Goal: Transaction & Acquisition: Subscribe to service/newsletter

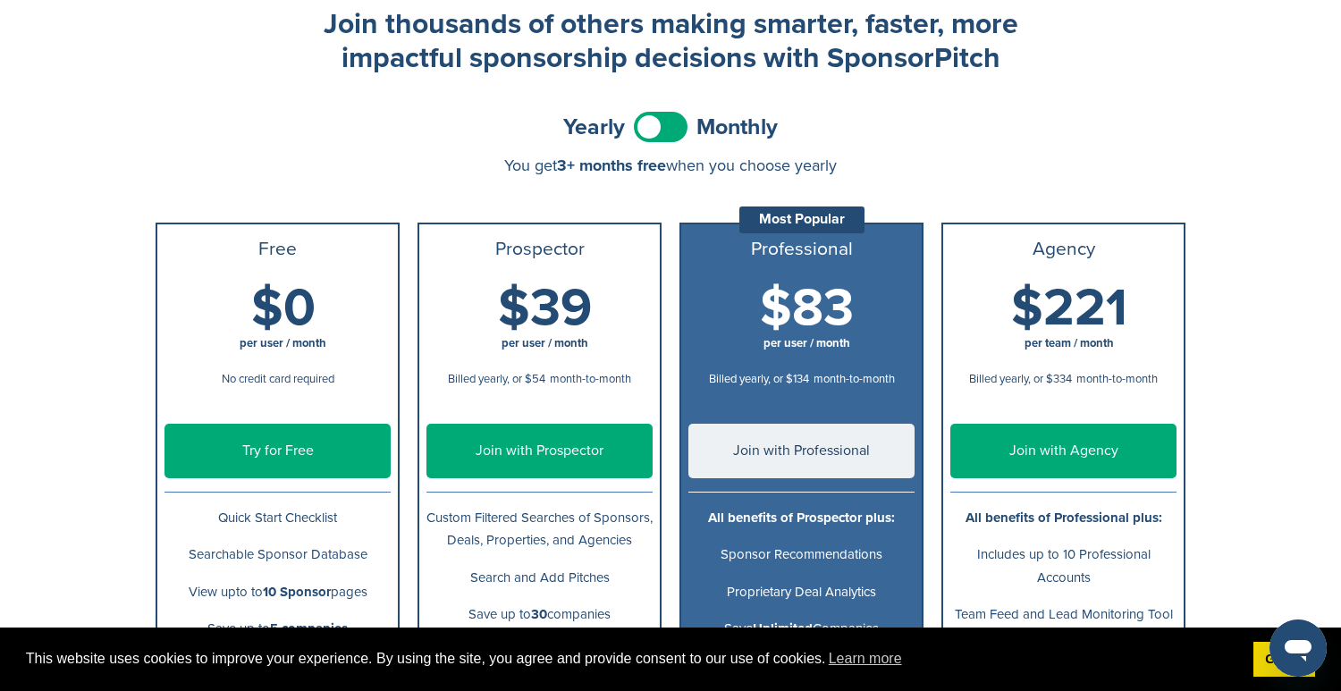
scroll to position [89, 0]
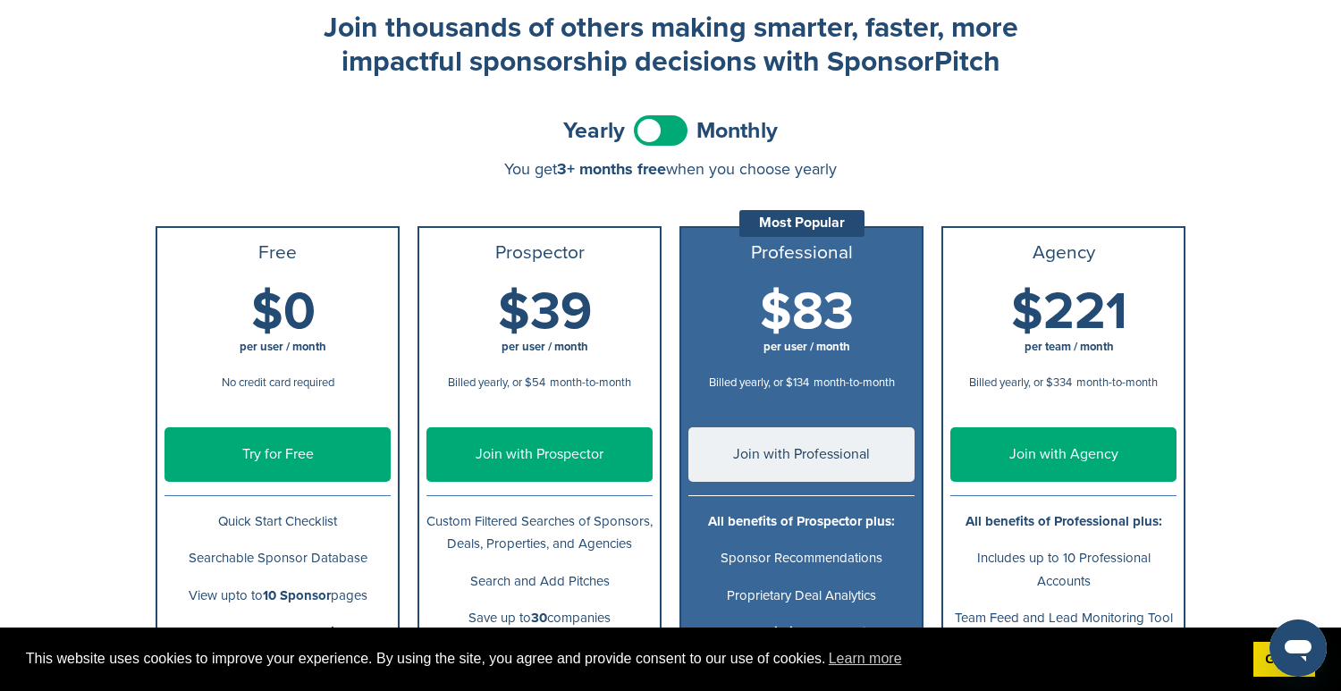
click at [281, 457] on link "Try for Free" at bounding box center [278, 454] width 226 height 55
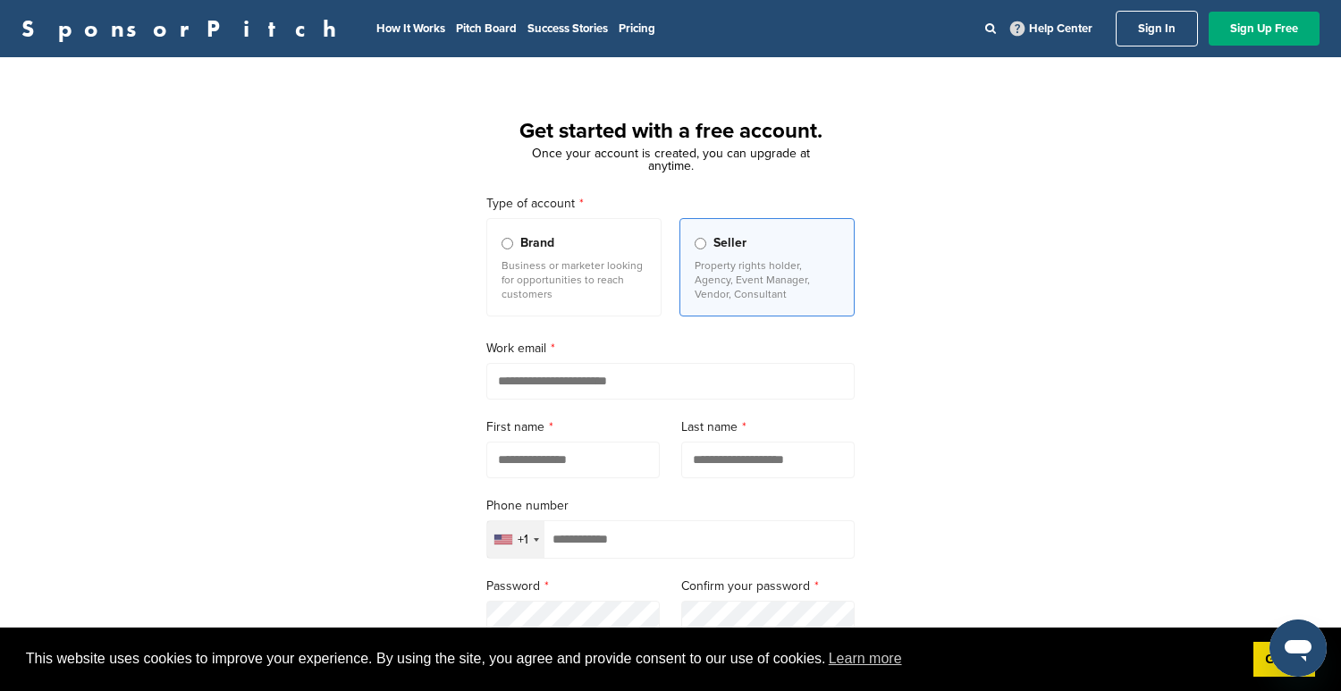
click at [528, 275] on p "Business or marketer looking for opportunities to reach customers" at bounding box center [574, 279] width 145 height 43
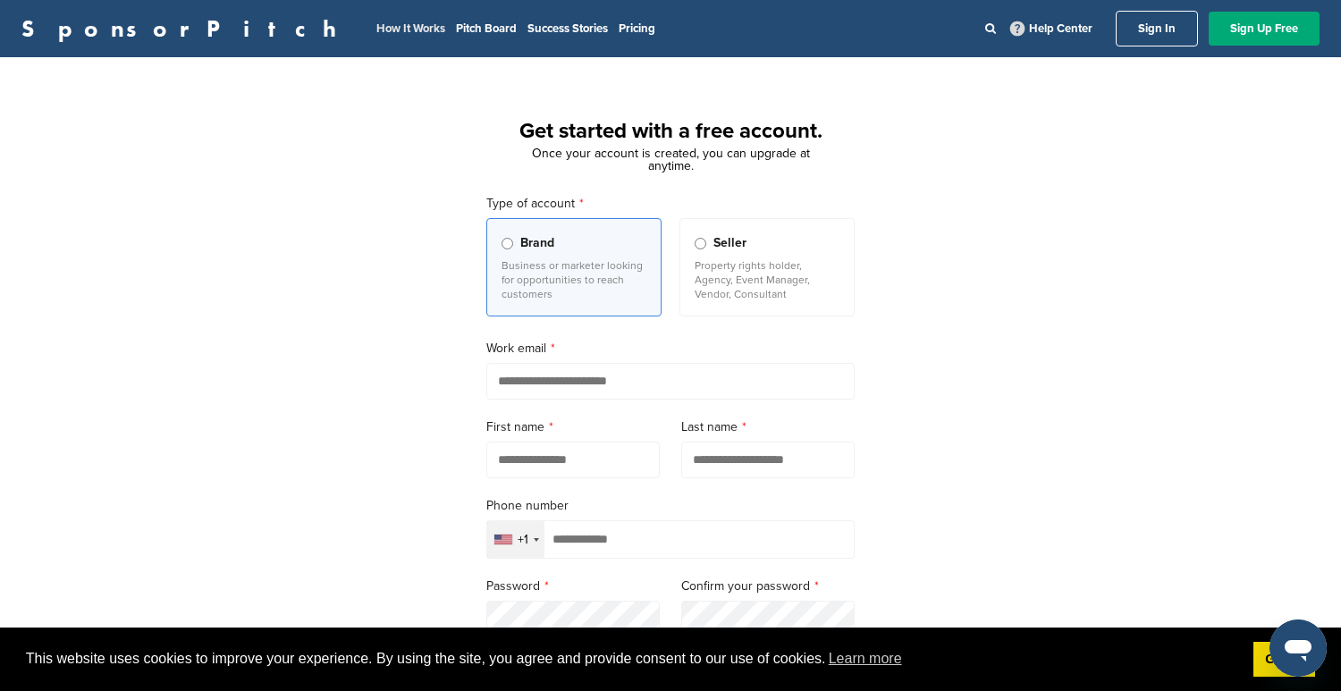
click at [376, 27] on link "How It Works" at bounding box center [410, 28] width 69 height 14
